Goal: Task Accomplishment & Management: Manage account settings

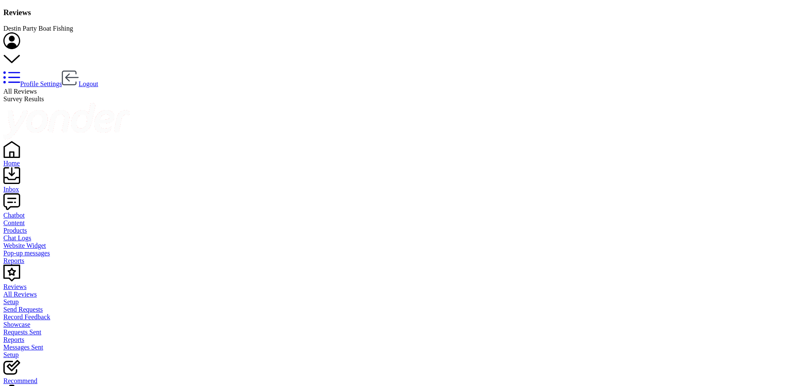
click at [32, 186] on div "Inbox" at bounding box center [400, 190] width 794 height 8
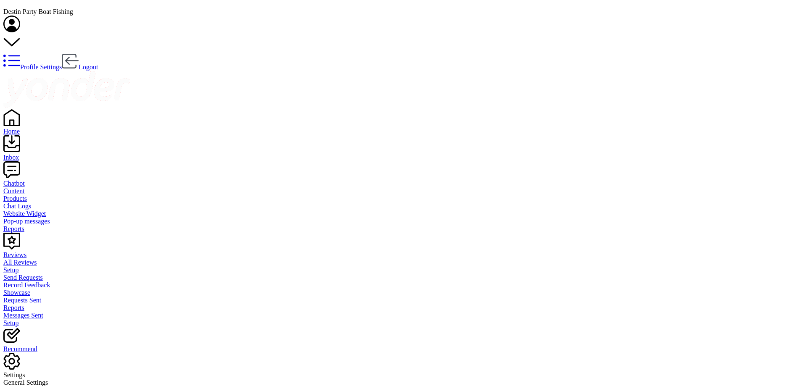
click at [34, 251] on div "Reviews" at bounding box center [403, 255] width 801 height 8
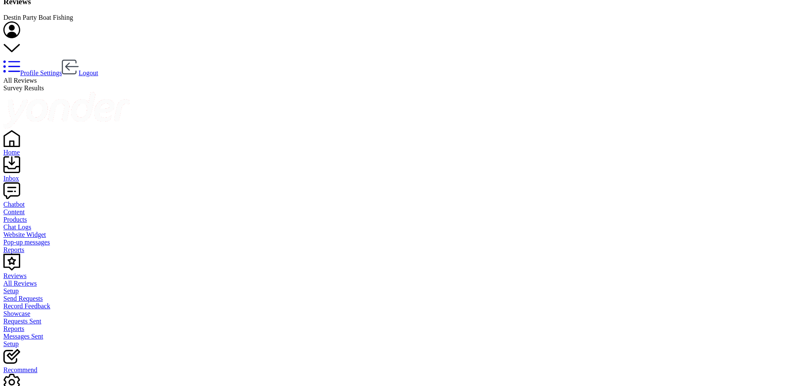
scroll to position [17, 0]
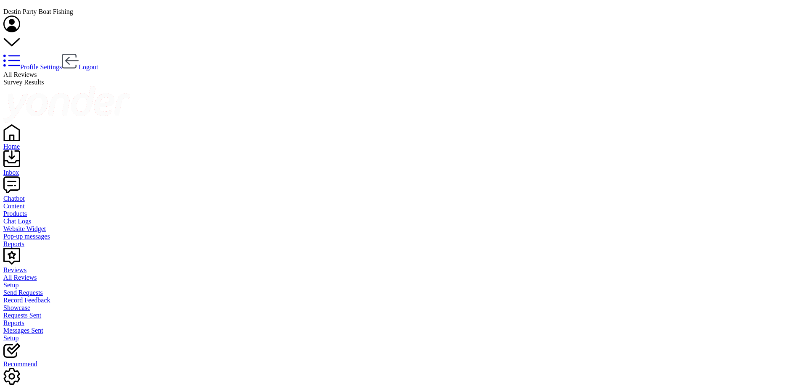
click at [24, 169] on div "Inbox" at bounding box center [400, 173] width 794 height 8
